Goal: Communication & Community: Answer question/provide support

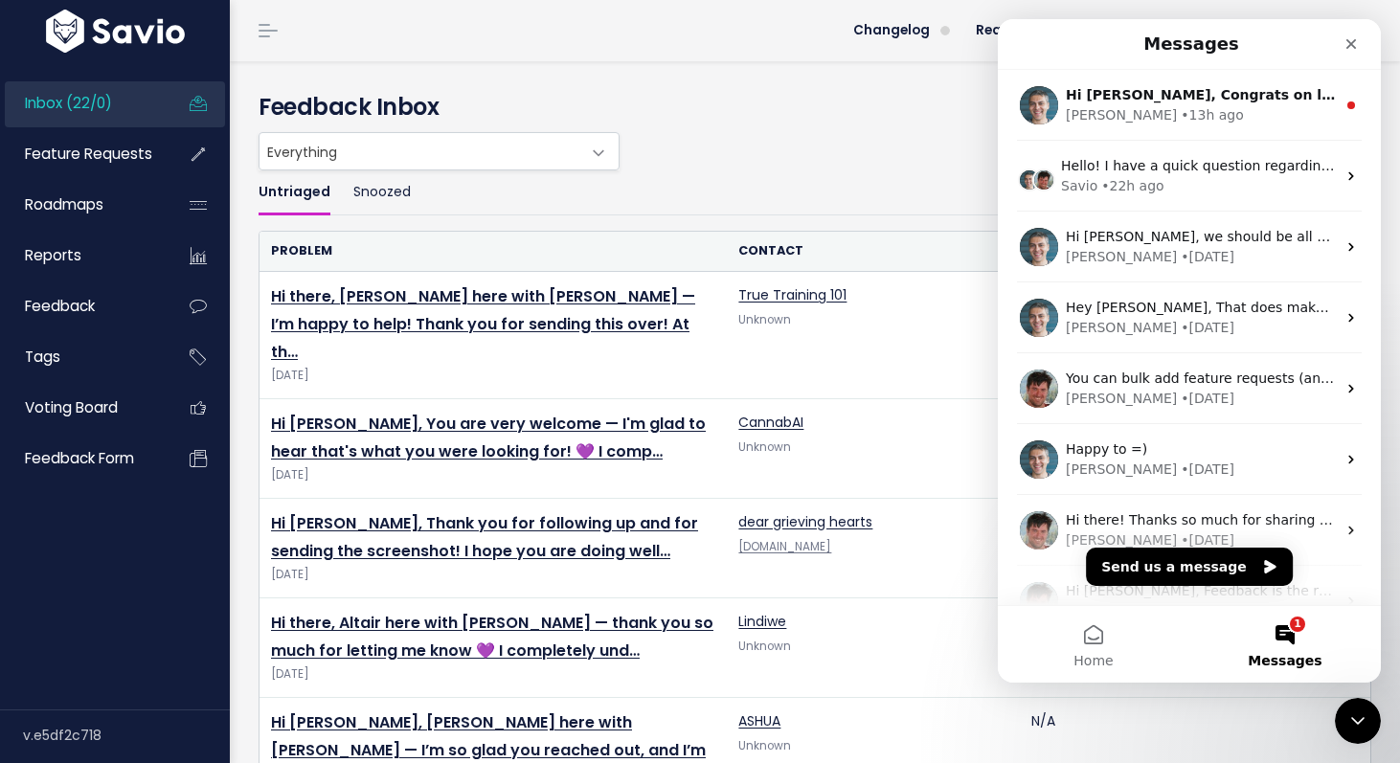
click at [1291, 640] on button "1 Messages" at bounding box center [1284, 644] width 191 height 77
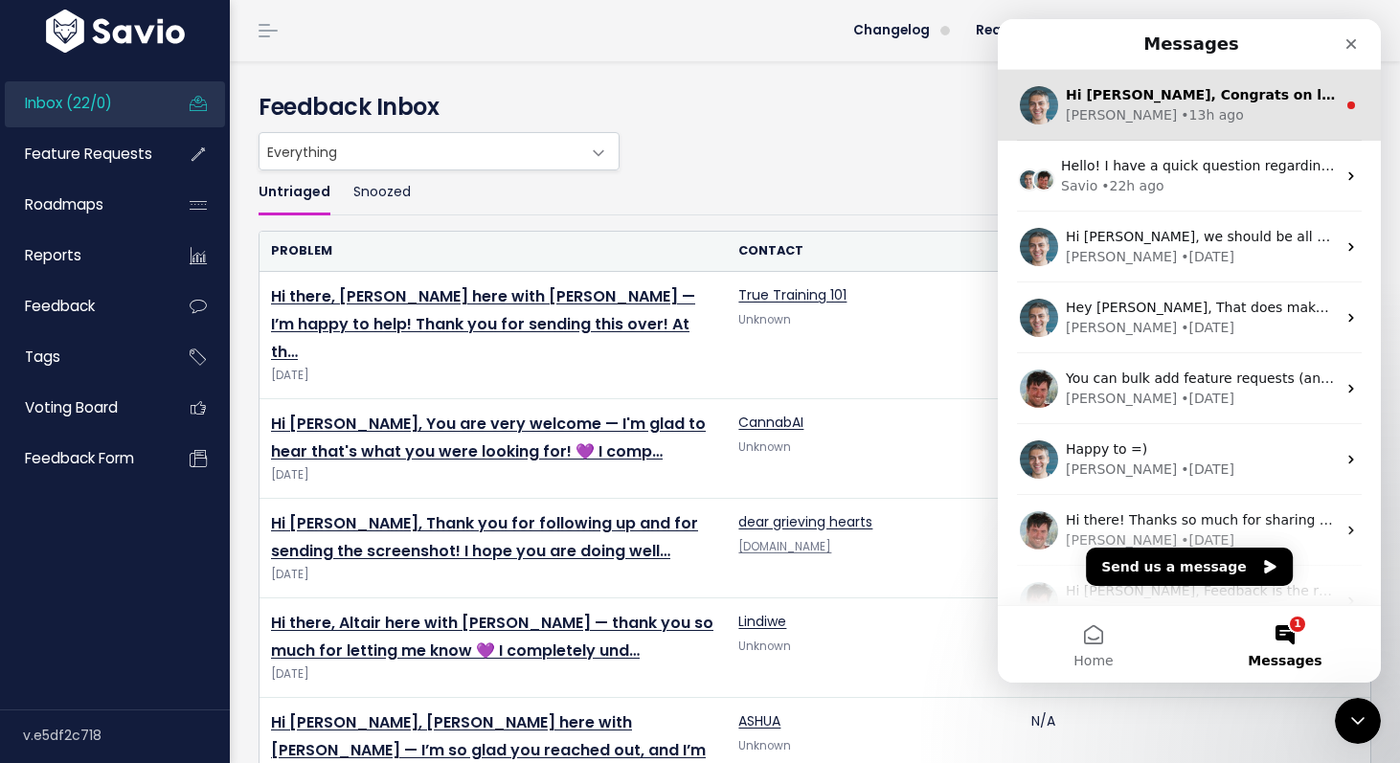
click at [1200, 113] on div "Kareem • 13h ago" at bounding box center [1200, 115] width 270 height 20
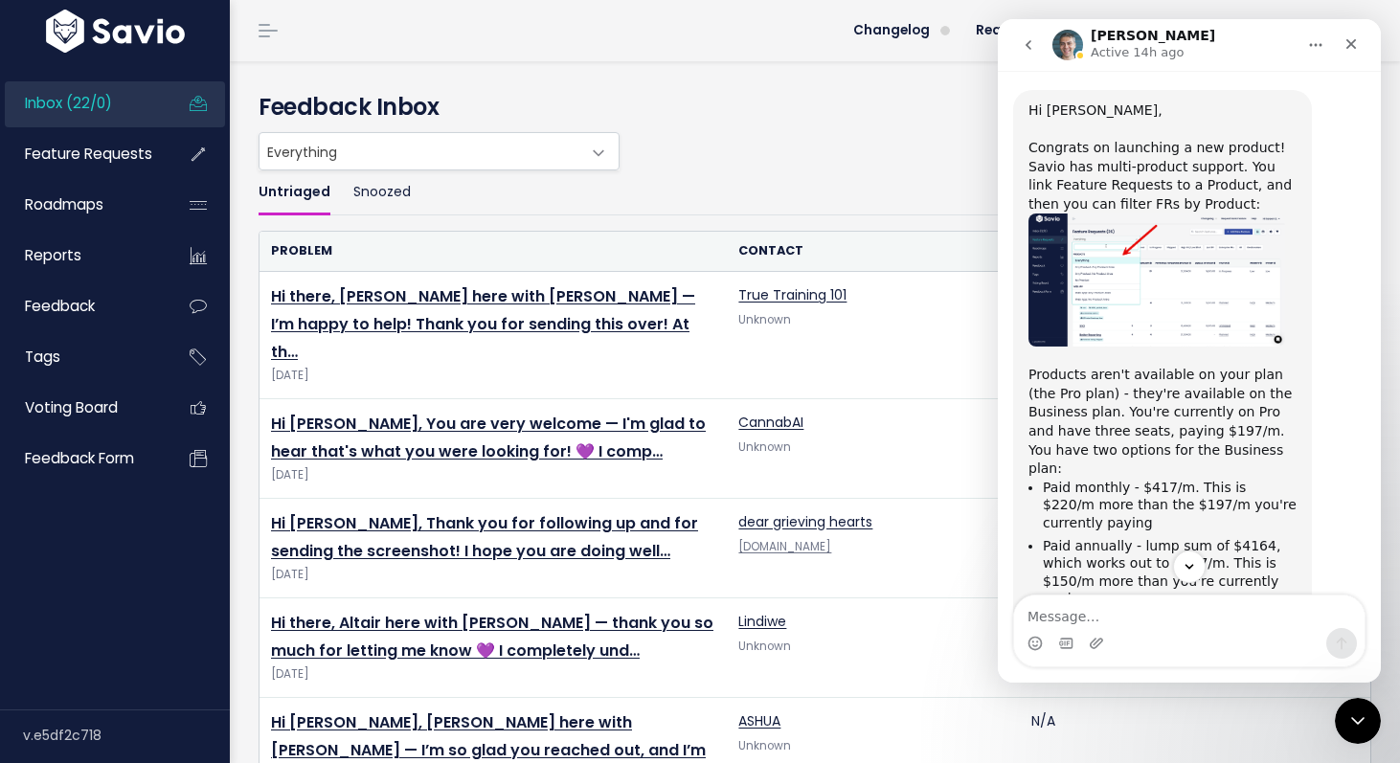
scroll to position [354, 0]
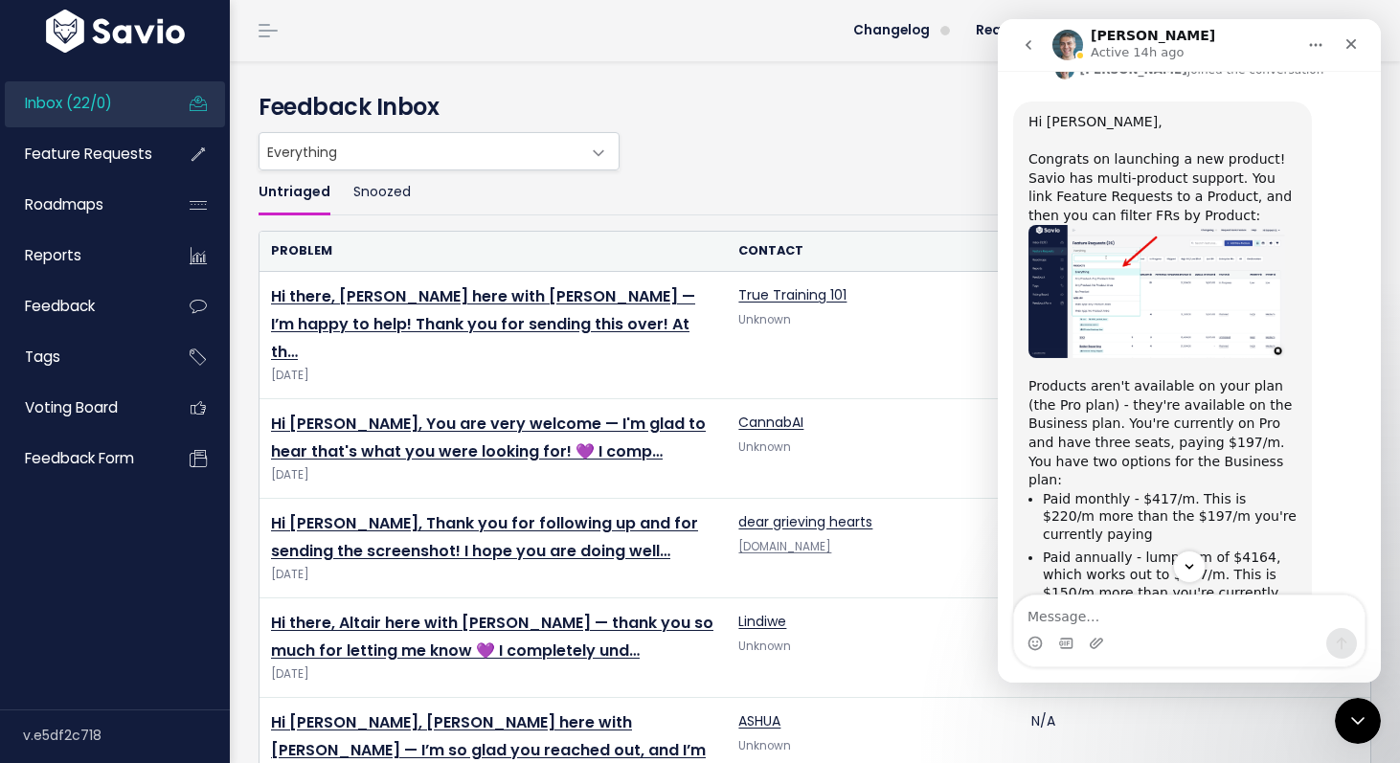
click at [1099, 275] on img "Kareem says…" at bounding box center [1156, 291] width 257 height 133
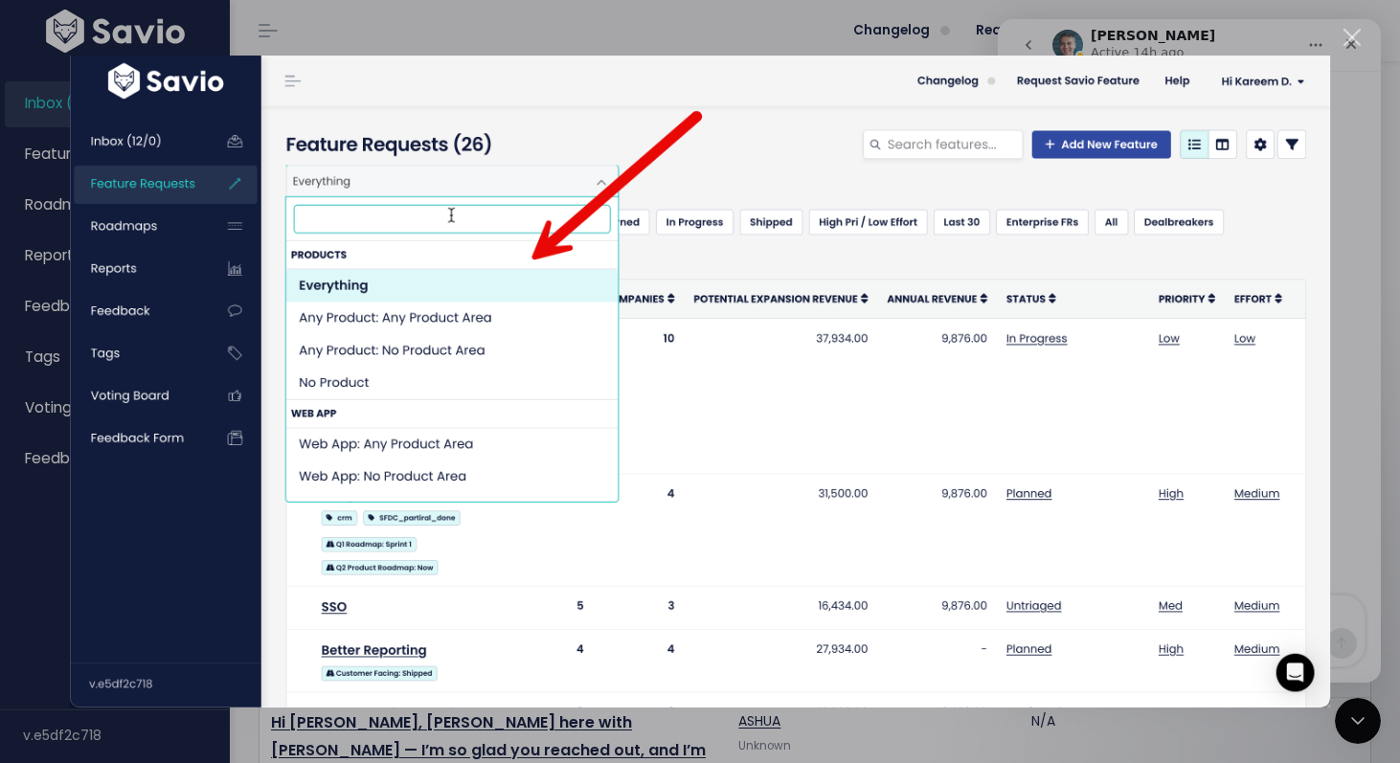
click at [1352, 44] on div "Close" at bounding box center [1352, 38] width 18 height 18
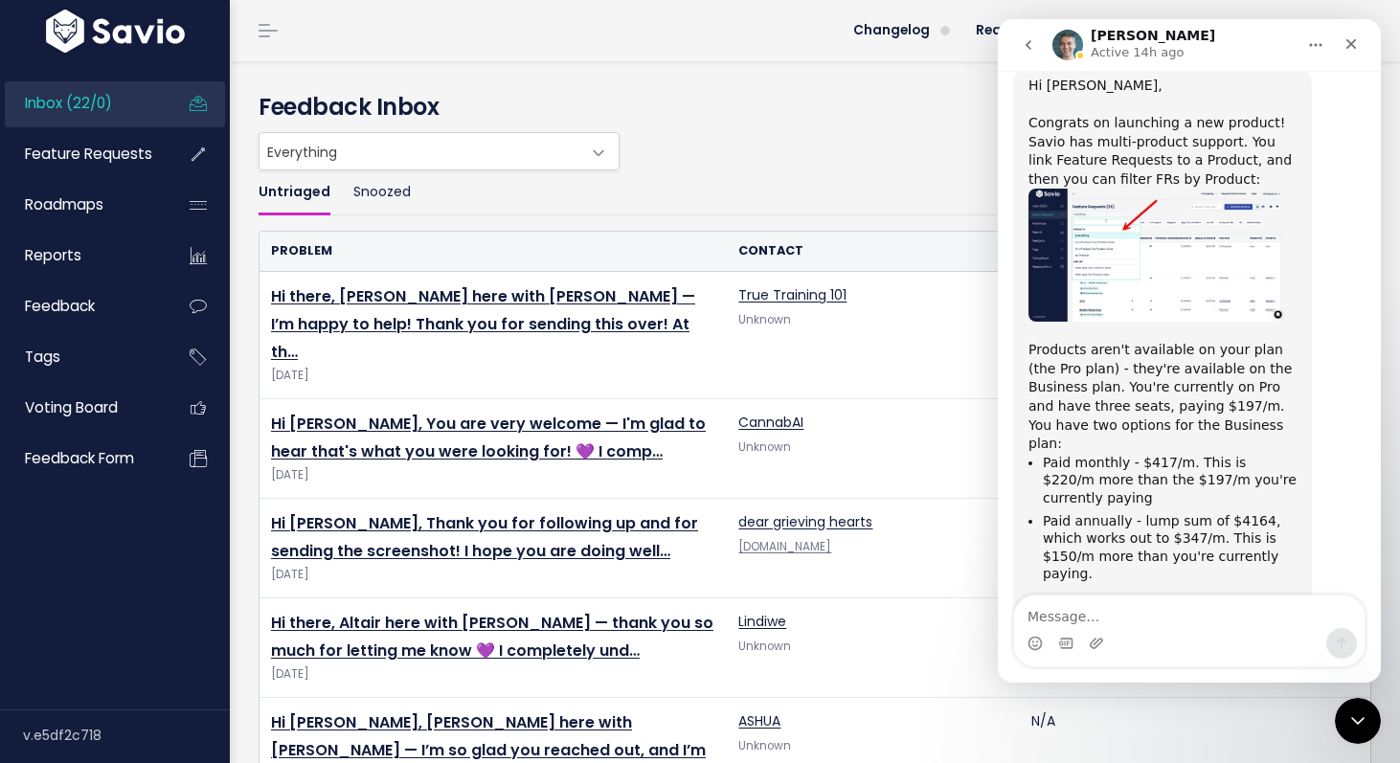
scroll to position [430, 0]
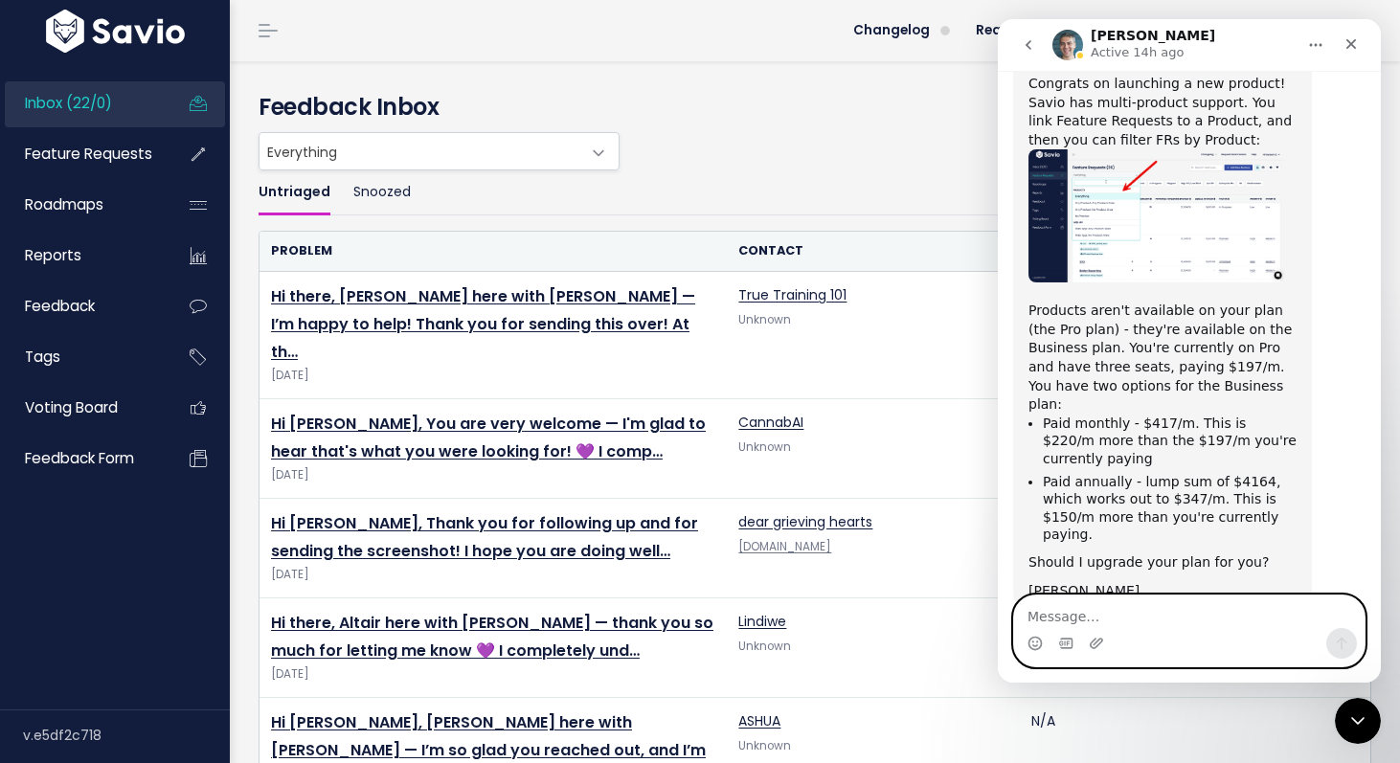
click at [1160, 618] on textarea "Message…" at bounding box center [1189, 611] width 350 height 33
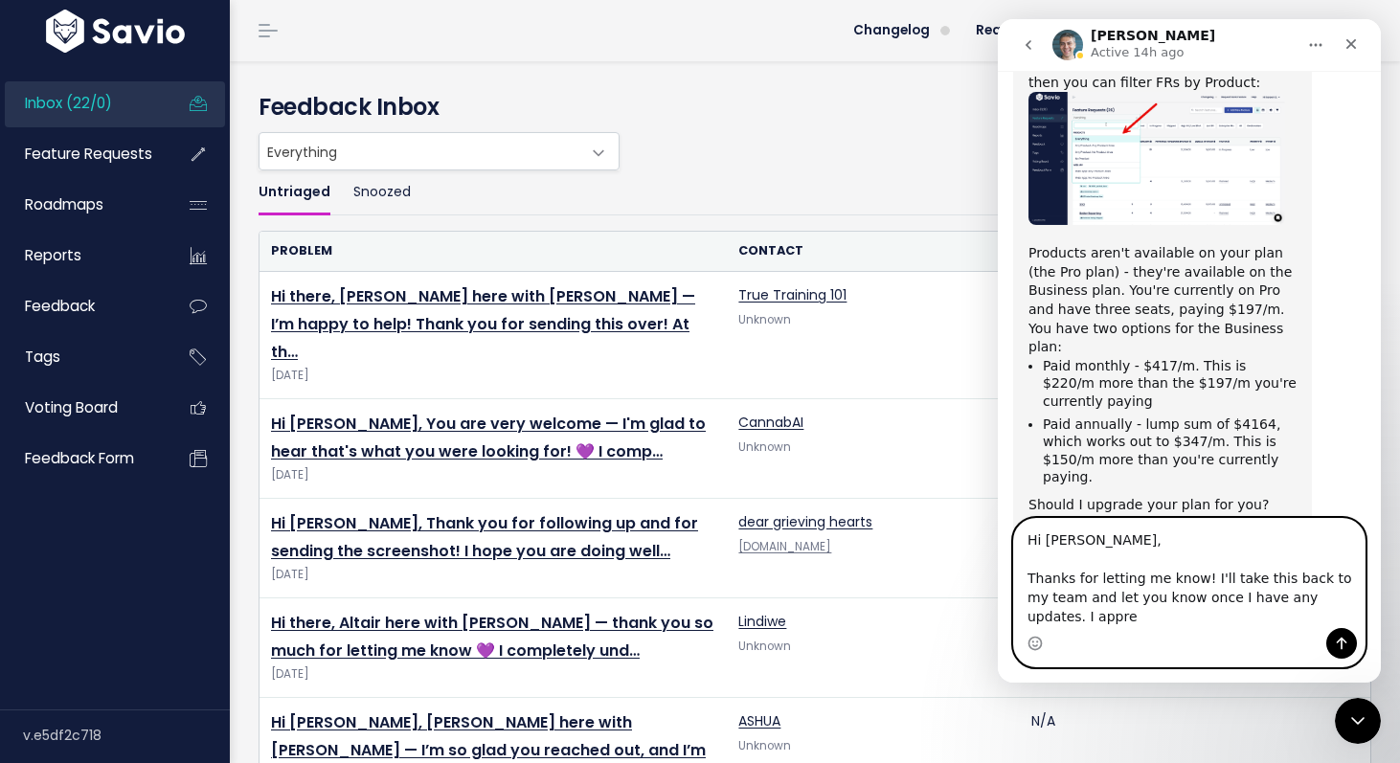
scroll to position [506, 0]
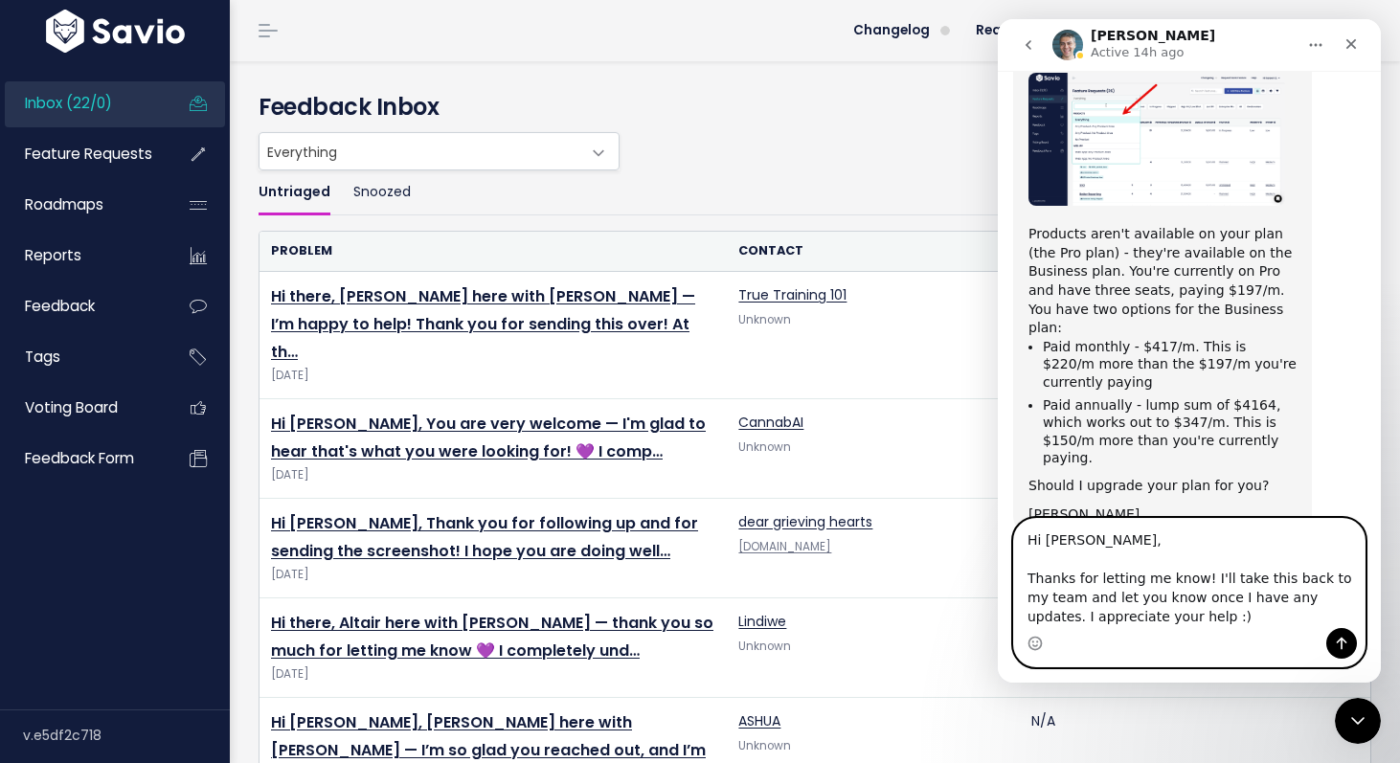
type textarea "Hi Kareem, Thanks for letting me know! I'll take this back to my team and let y…"
click at [1341, 642] on icon "Send a message…" at bounding box center [1341, 644] width 11 height 12
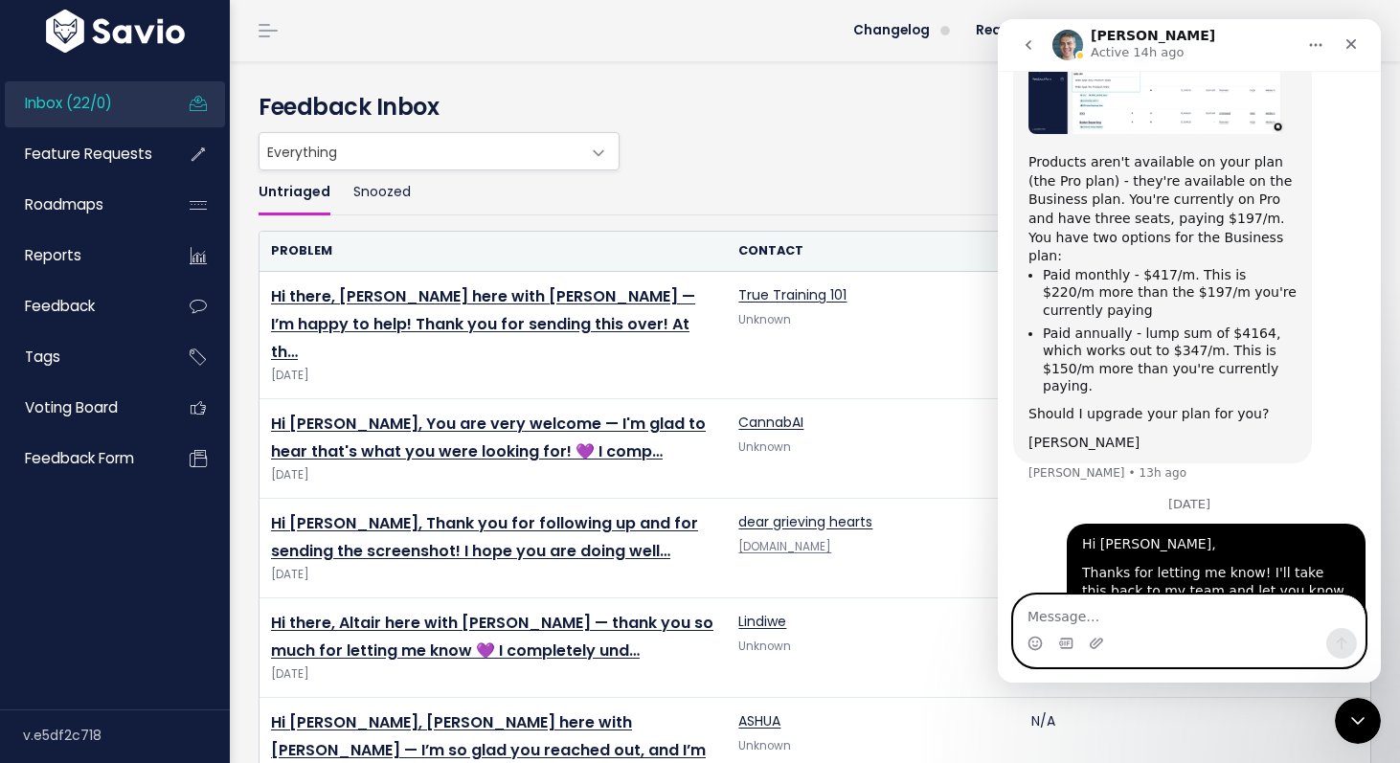
scroll to position [605, 0]
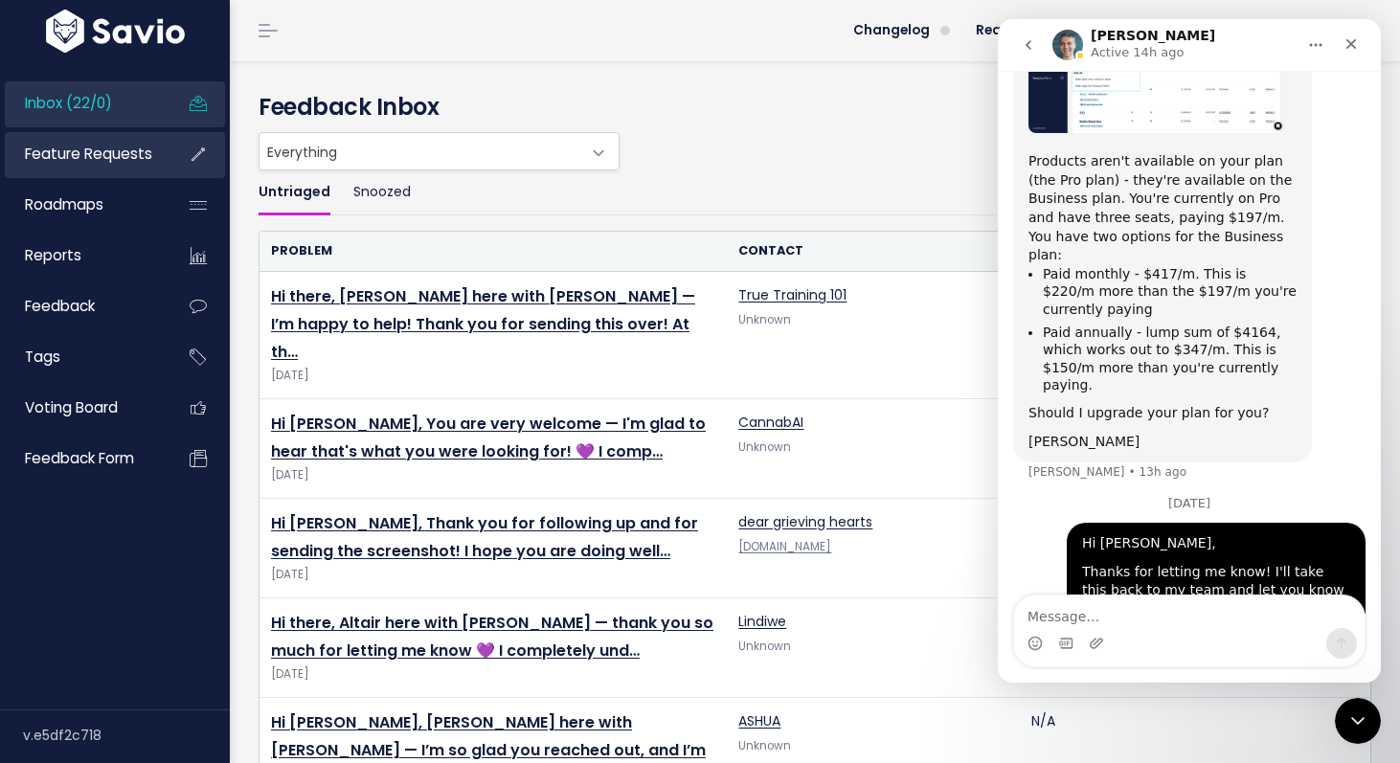
click at [105, 161] on span "Feature Requests" at bounding box center [88, 154] width 127 height 20
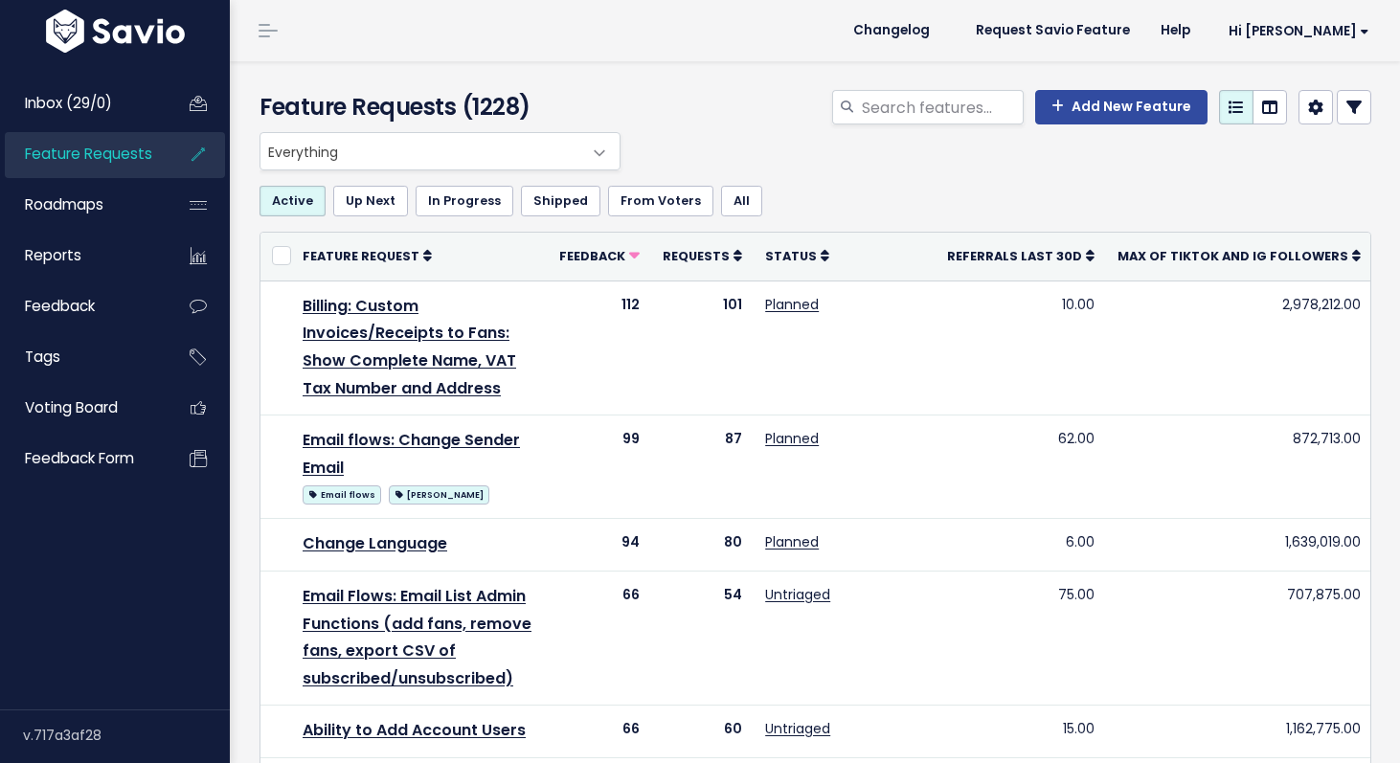
click at [407, 144] on span "Everything" at bounding box center [420, 151] width 321 height 36
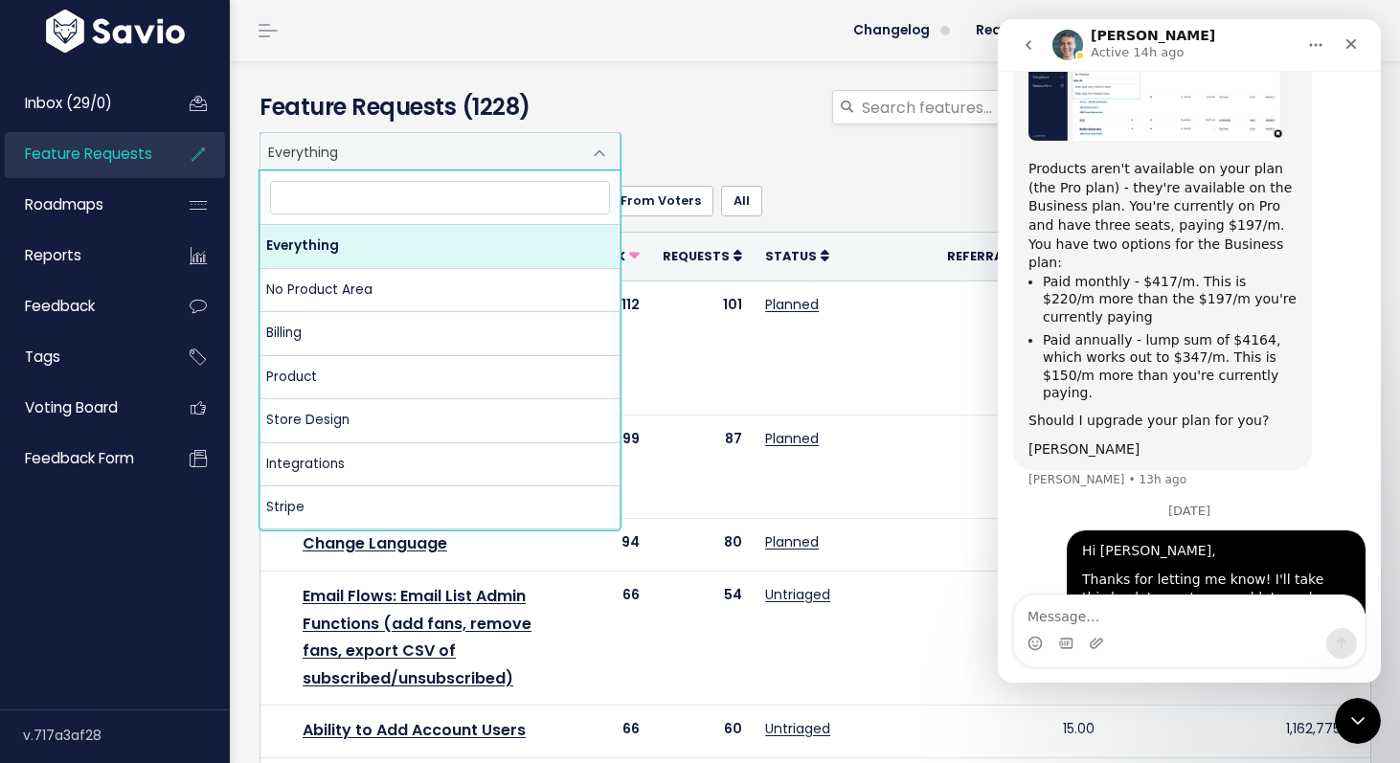
scroll to position [605, 0]
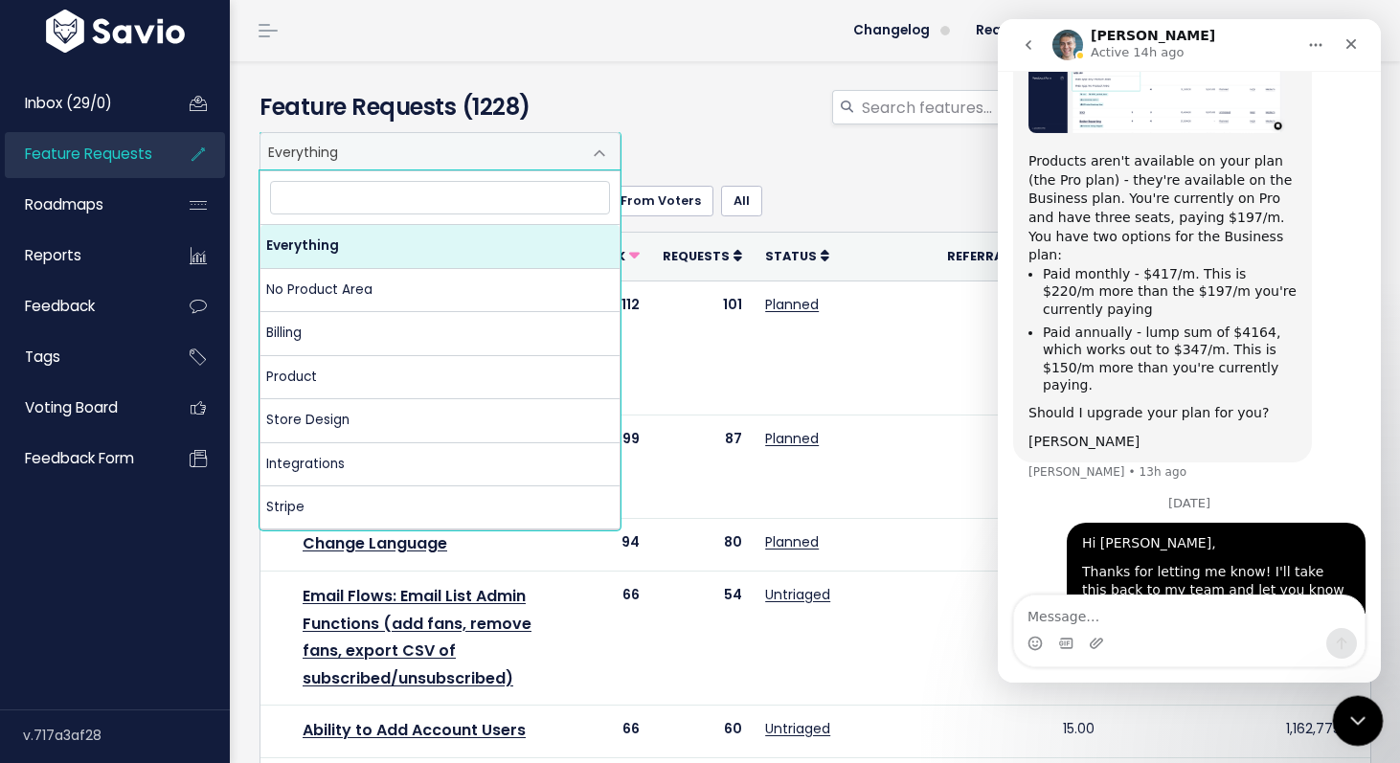
click at [1363, 717] on icon "Close Intercom Messenger" at bounding box center [1354, 717] width 23 height 23
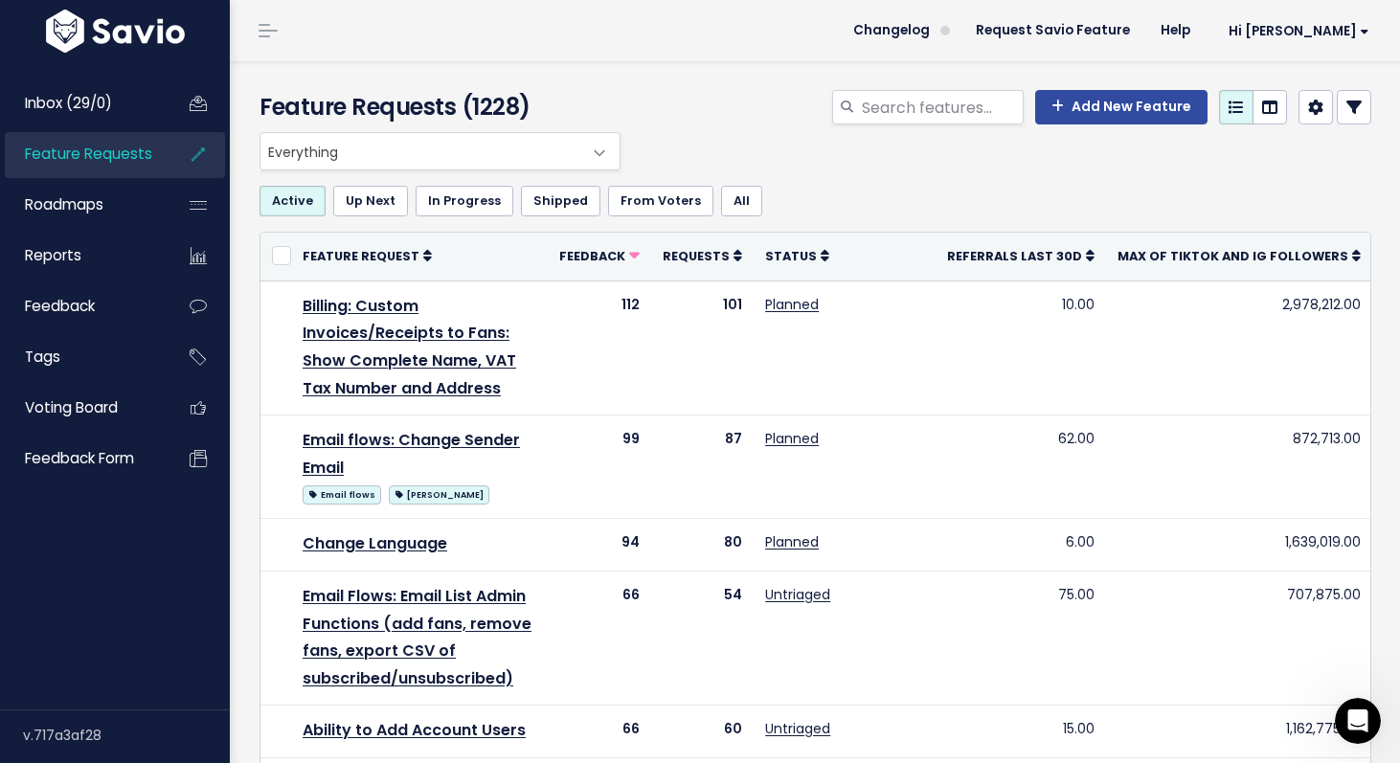
click at [385, 48] on header "Changelog Request Savio Feature Help Hi Alyssa Vault Settings My Settings Integ…" at bounding box center [815, 30] width 1170 height 61
